Goal: Task Accomplishment & Management: Use online tool/utility

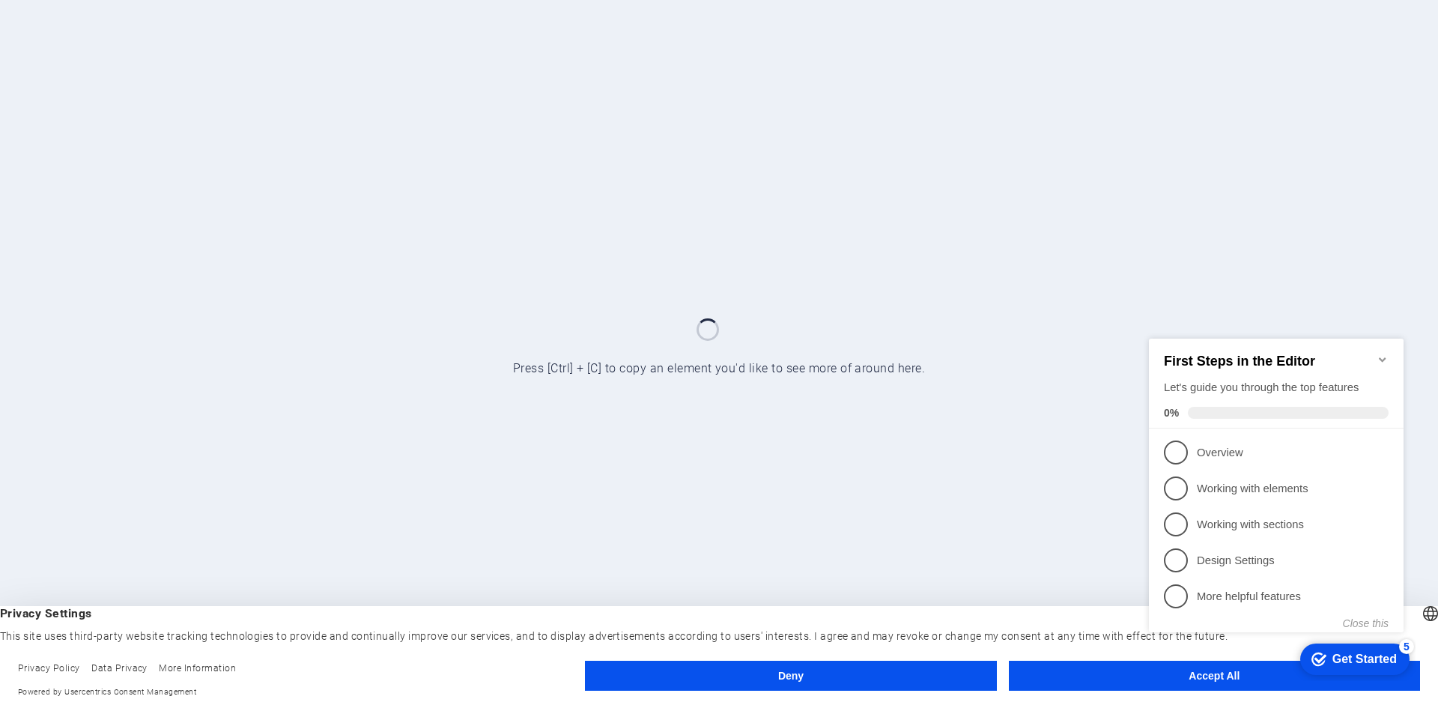
click at [1383, 353] on icon "Minimize checklist" at bounding box center [1383, 359] width 12 height 12
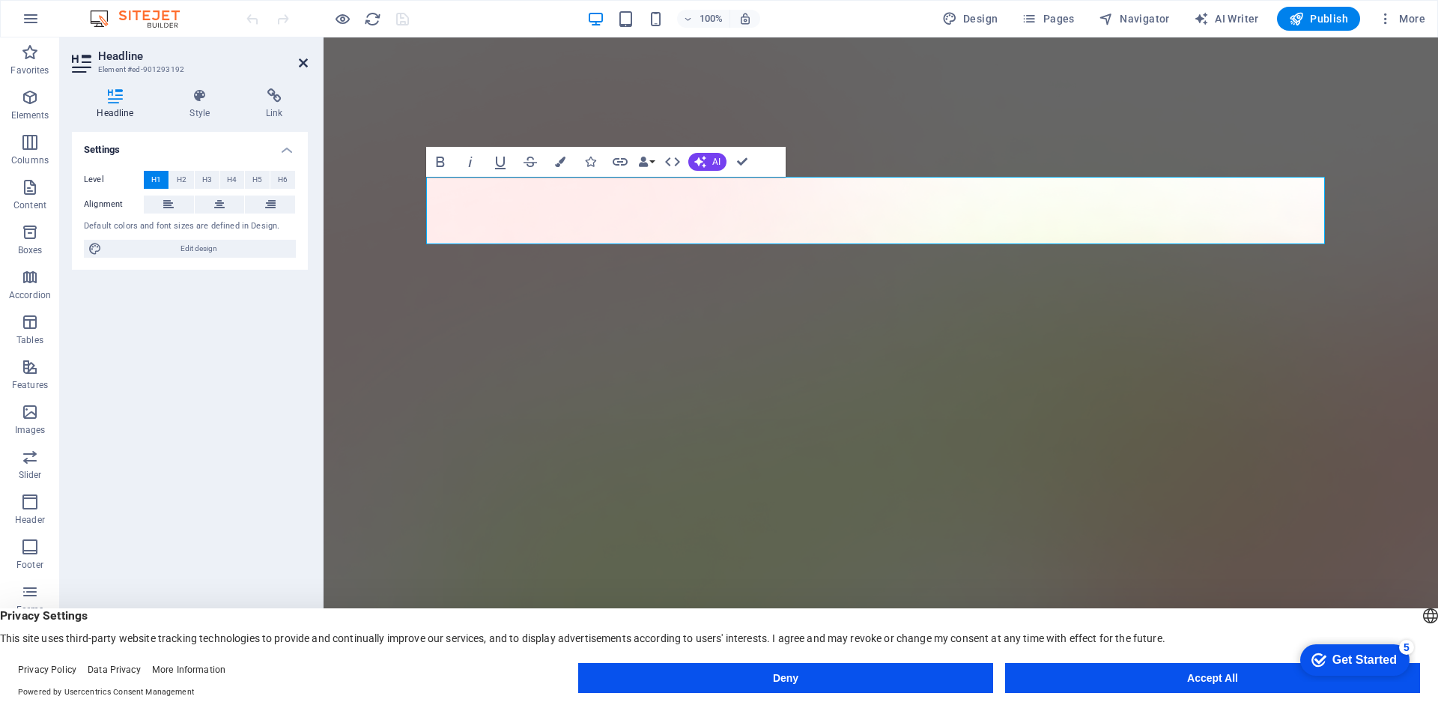
click at [303, 60] on icon at bounding box center [303, 63] width 9 height 12
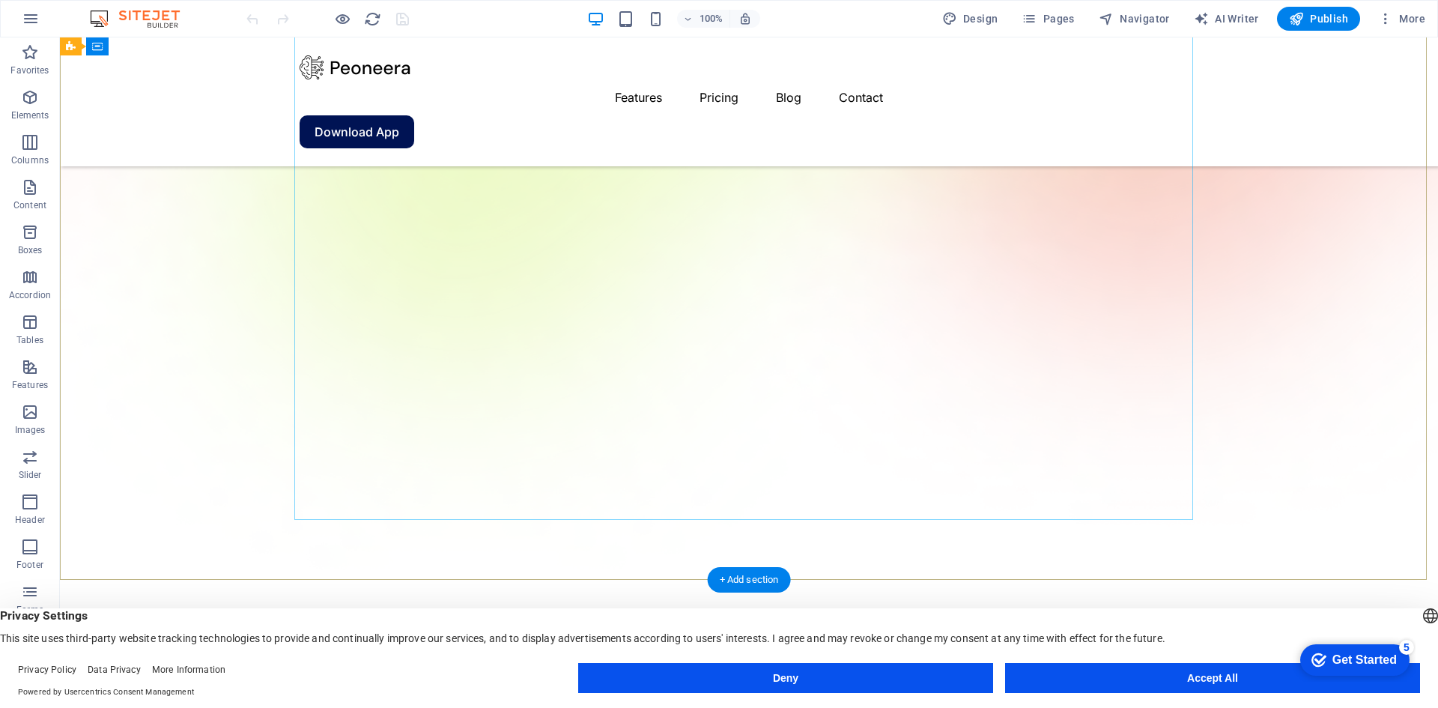
scroll to position [524, 0]
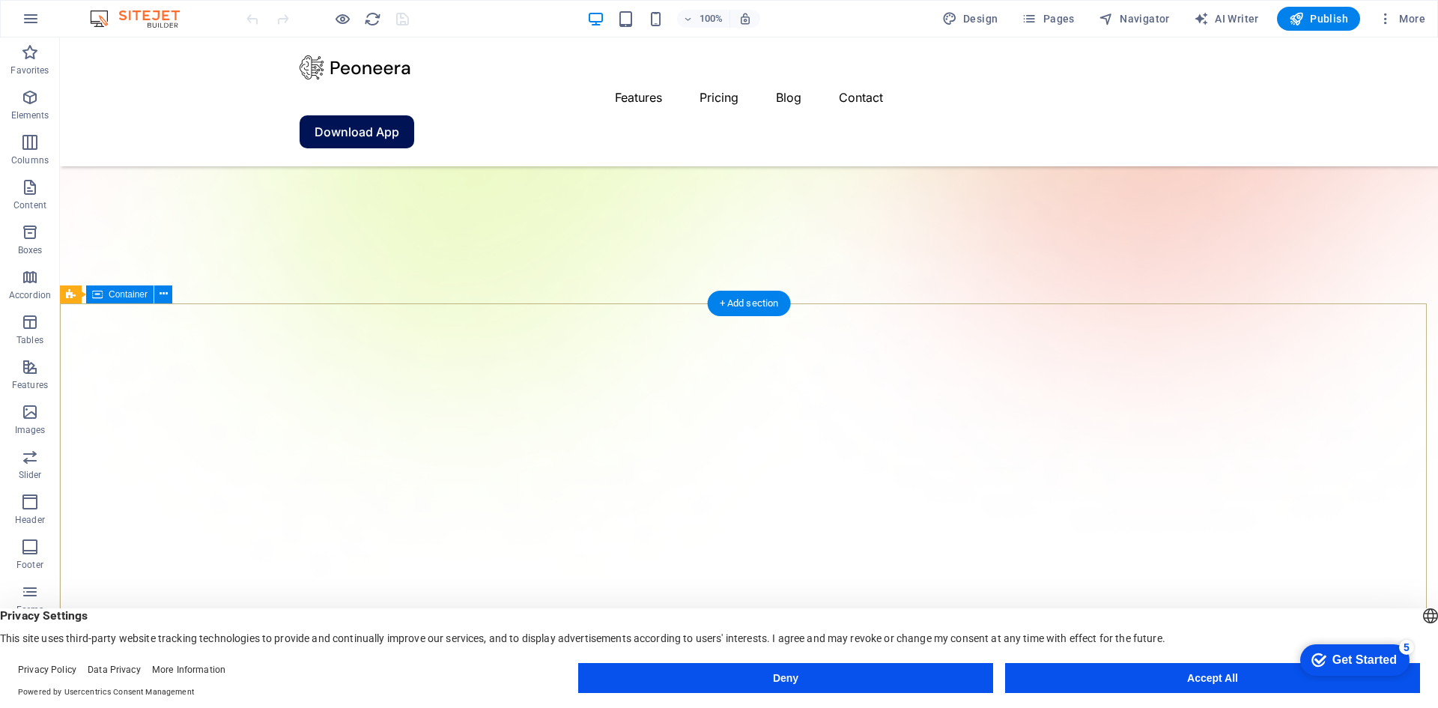
scroll to position [488, 0]
